Goal: Task Accomplishment & Management: Use online tool/utility

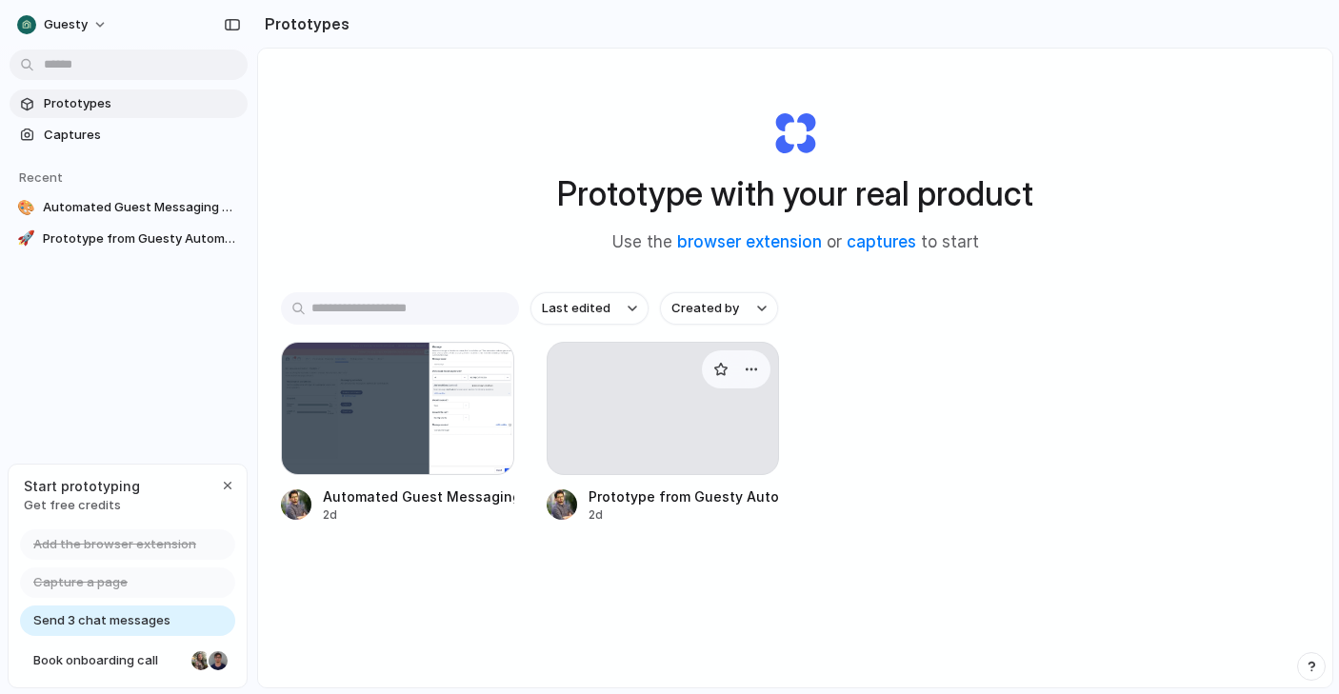
click at [640, 433] on div at bounding box center [663, 408] width 233 height 133
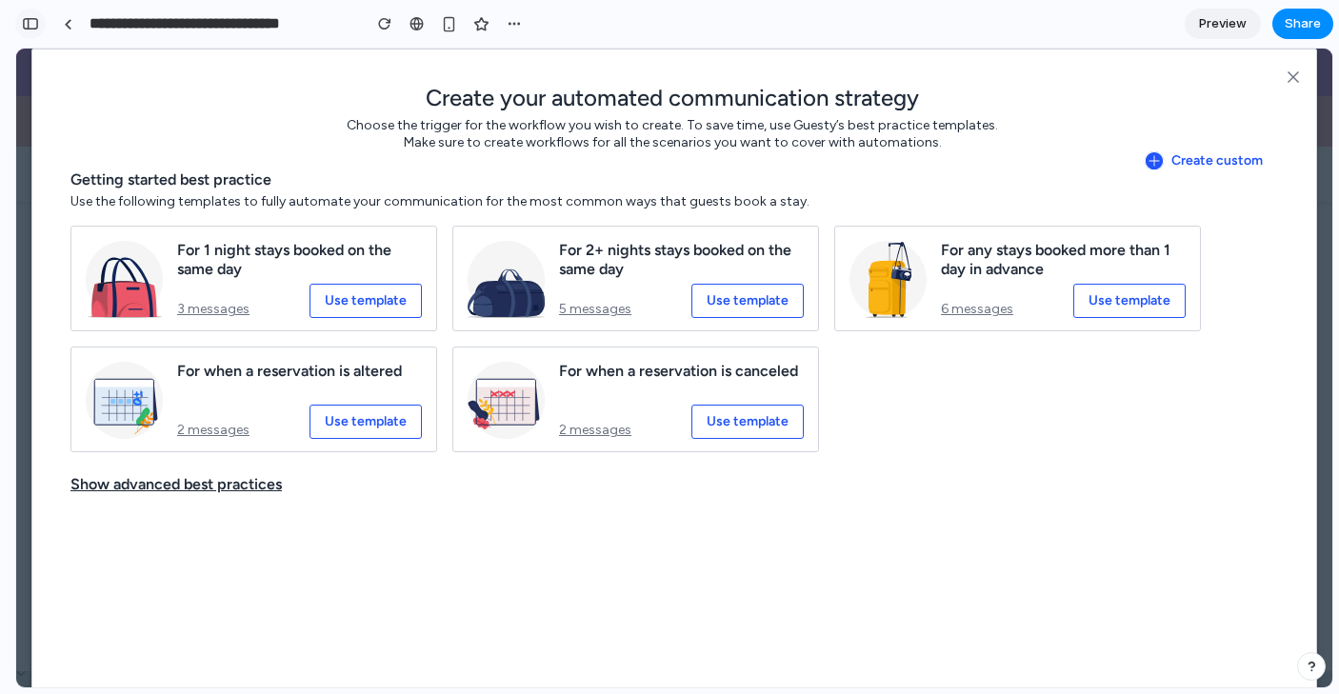
click at [20, 23] on button "button" at bounding box center [30, 24] width 30 height 30
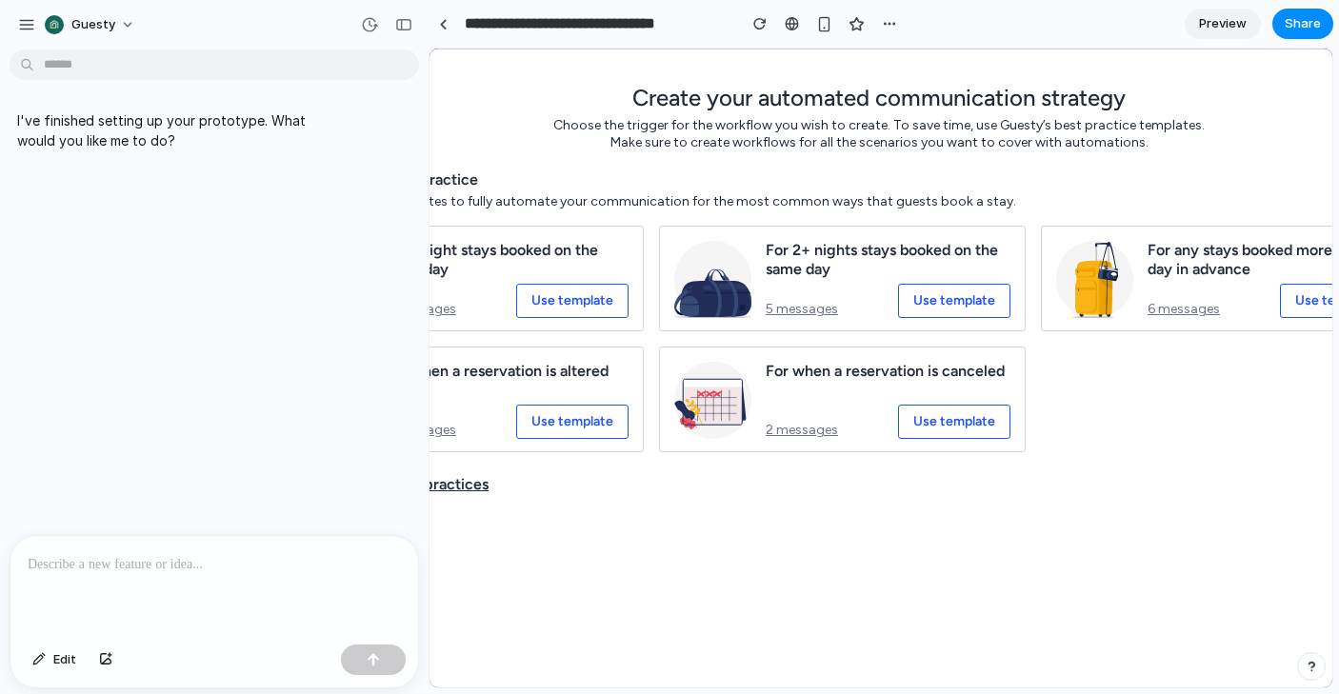
click at [203, 581] on div at bounding box center [214, 586] width 408 height 101
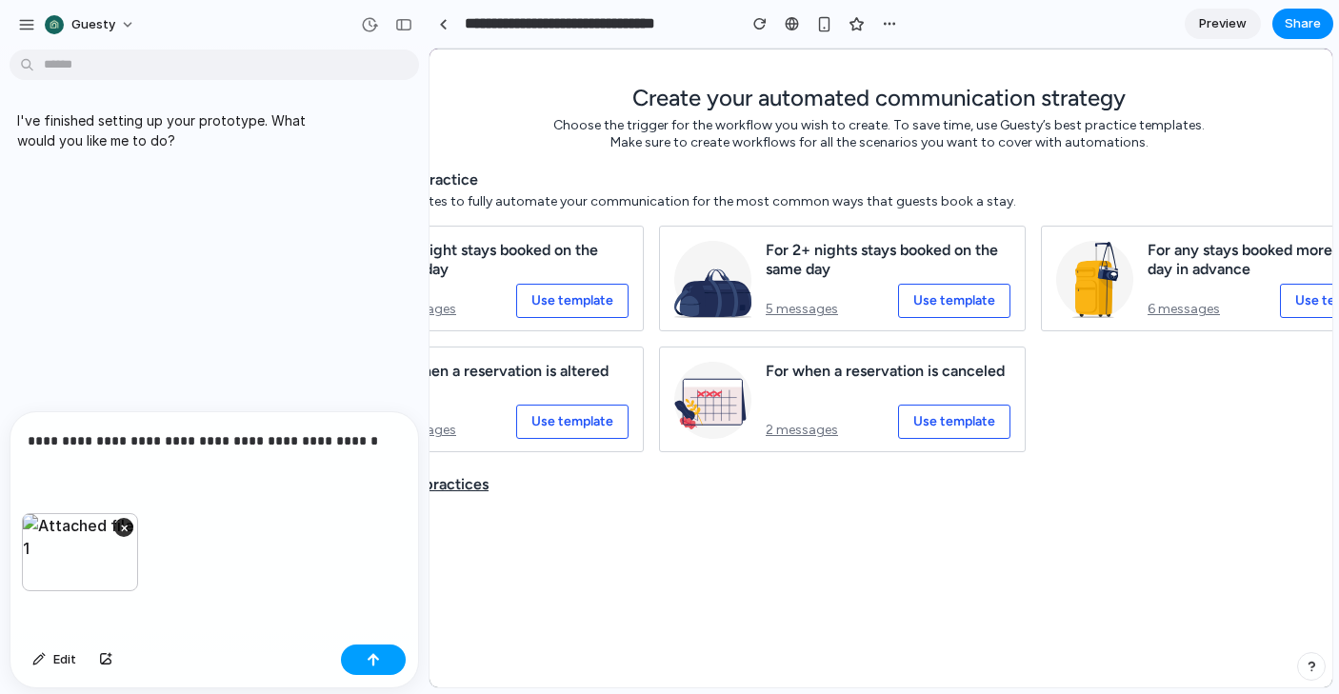
click at [371, 662] on div "button" at bounding box center [373, 659] width 13 height 13
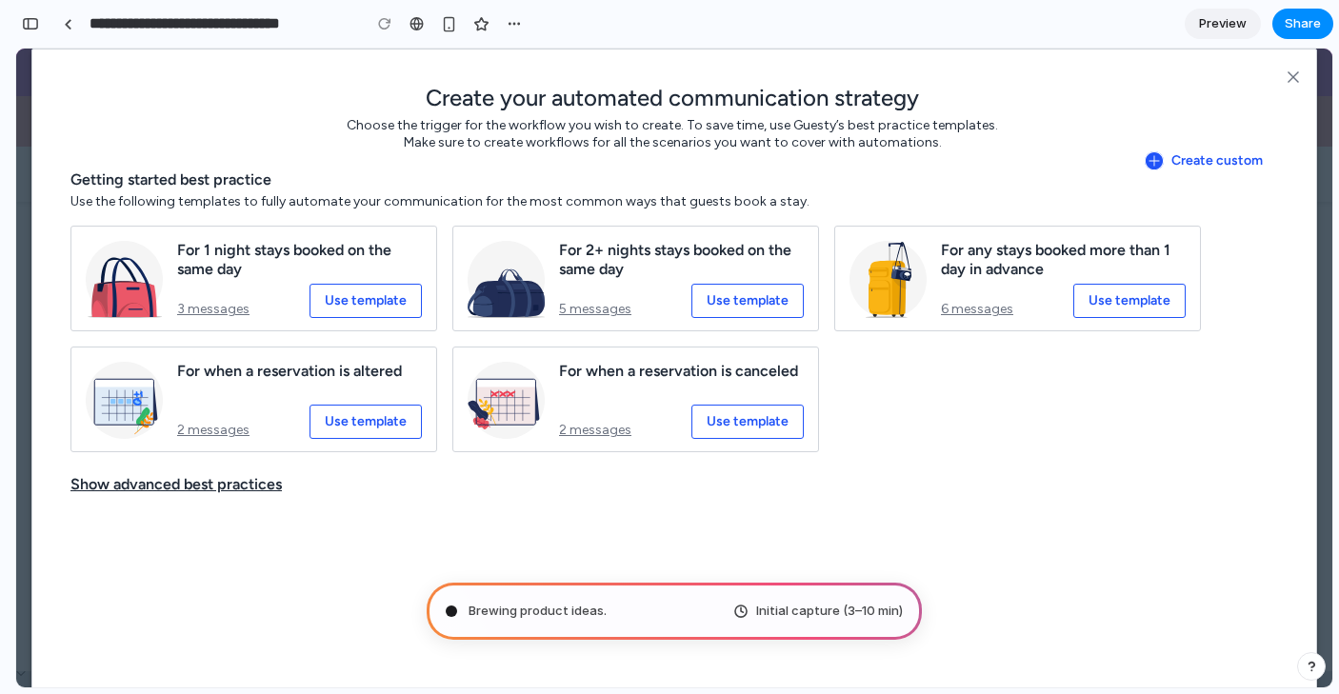
scroll to position [1499, 0]
